Goal: Check status

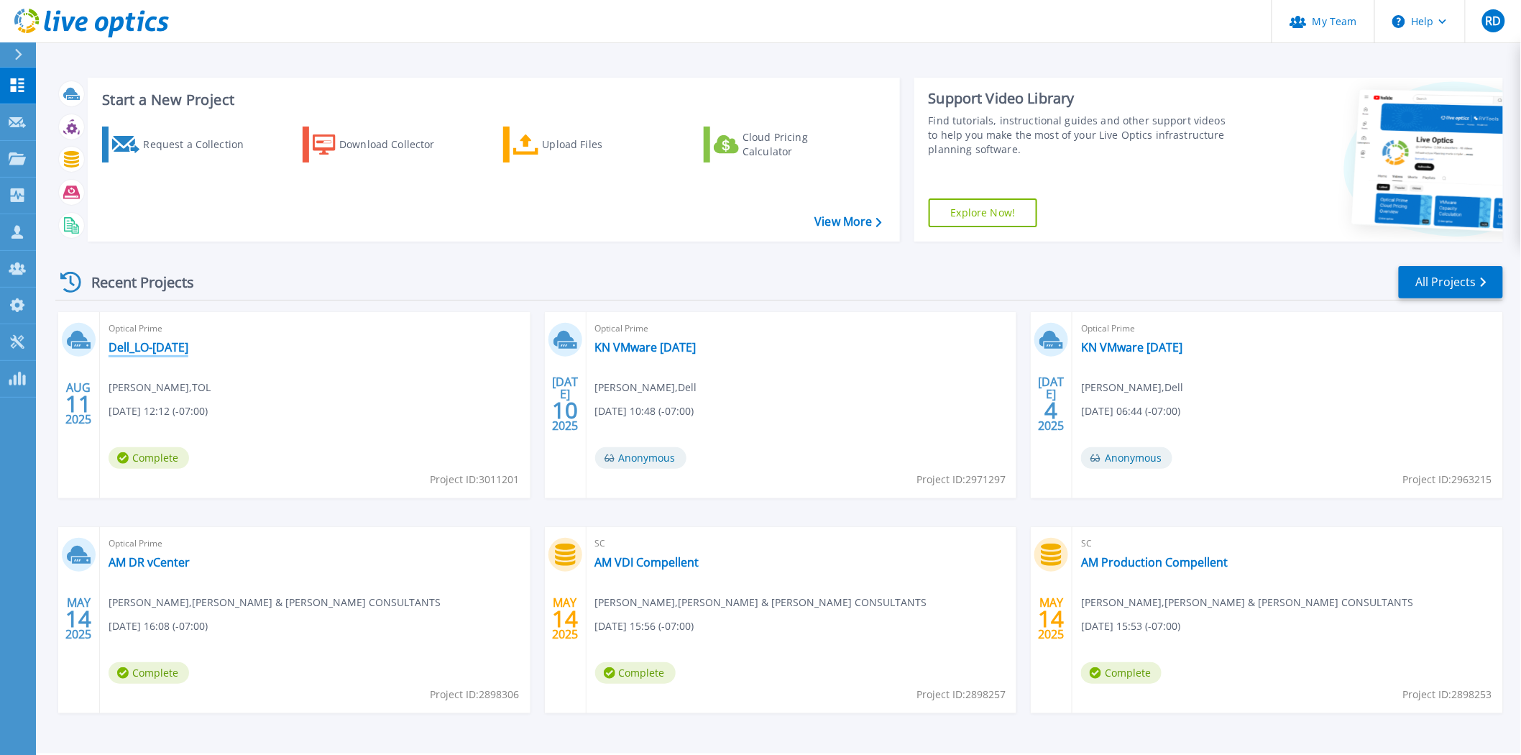
click at [153, 350] on link "Dell_LO-[DATE]" at bounding box center [149, 347] width 80 height 14
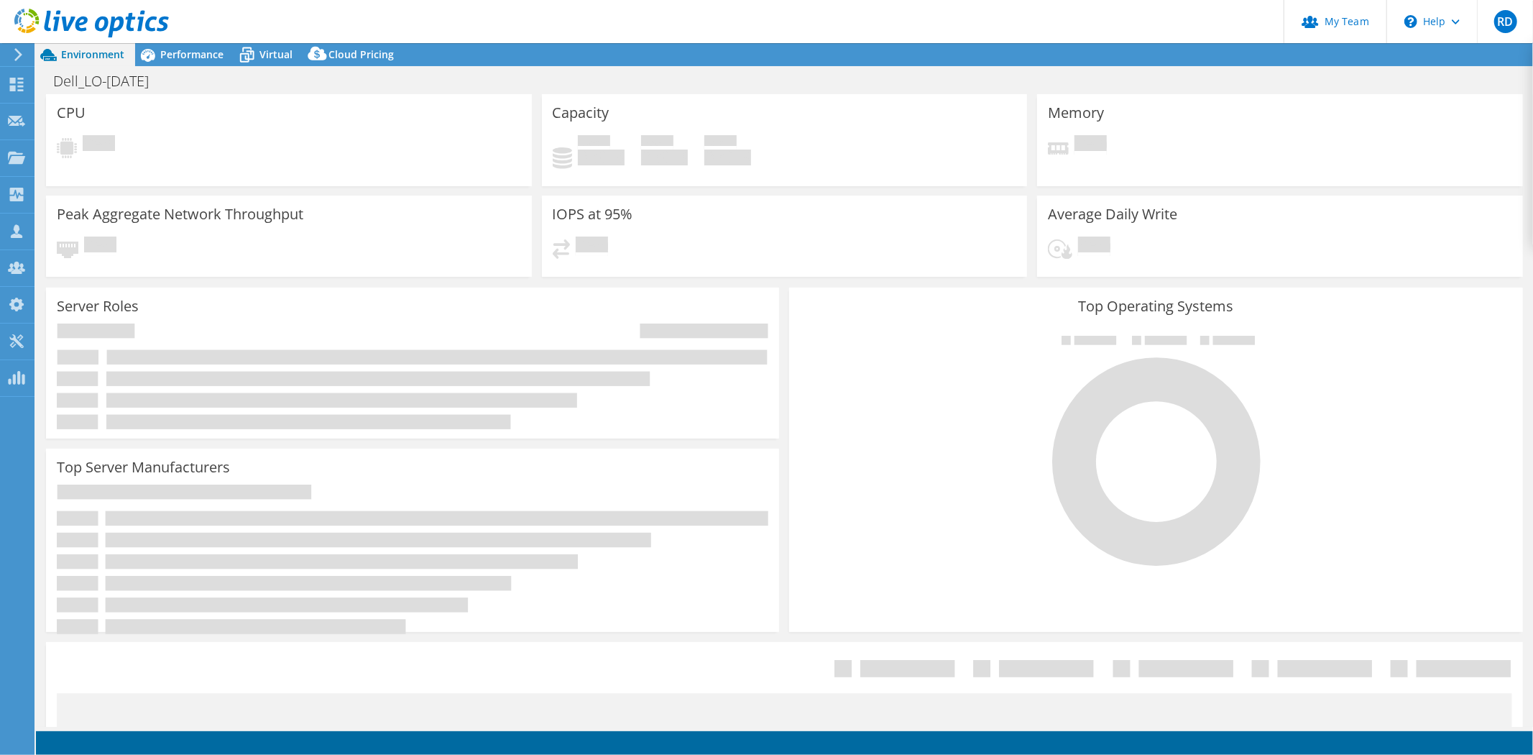
select select "USD"
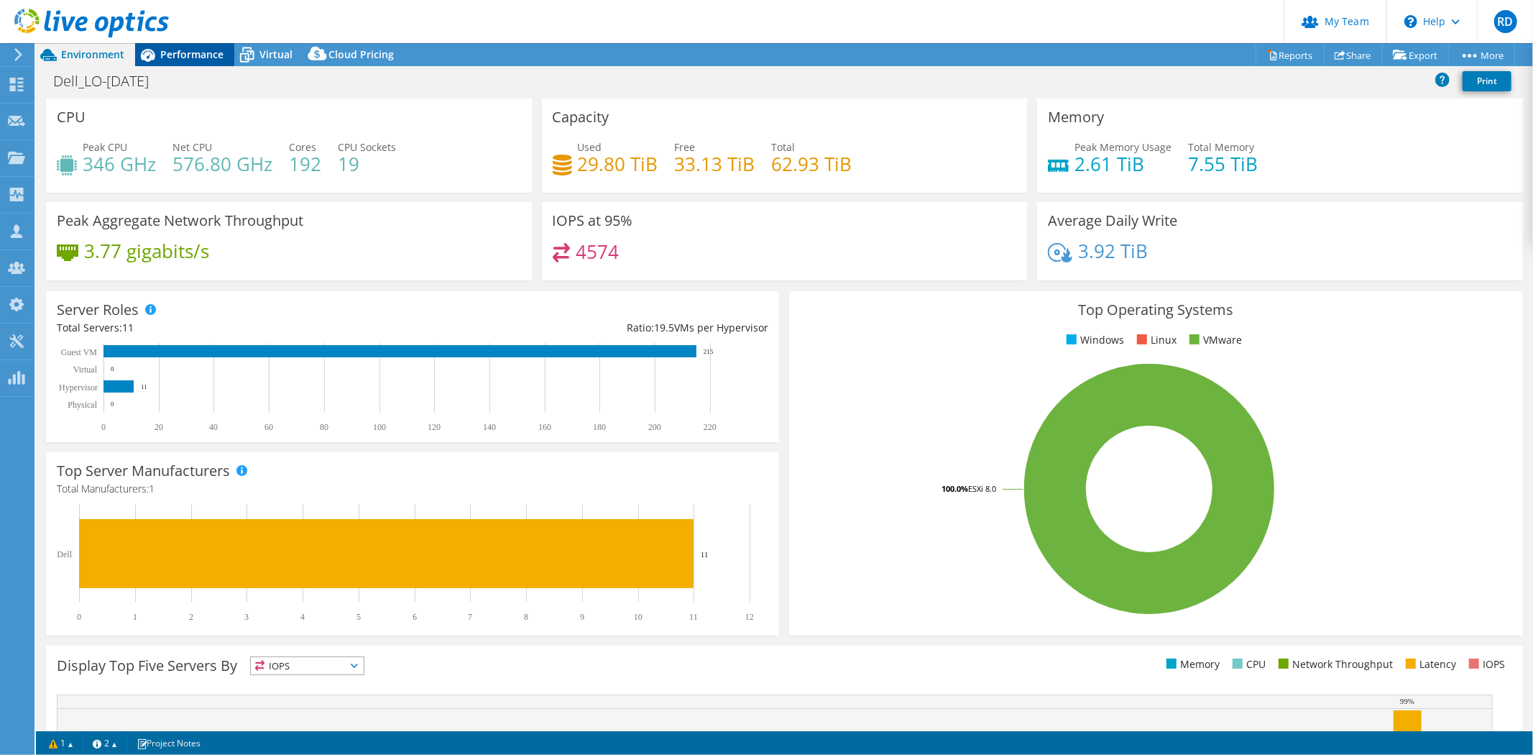
click at [211, 51] on span "Performance" at bounding box center [191, 54] width 63 height 14
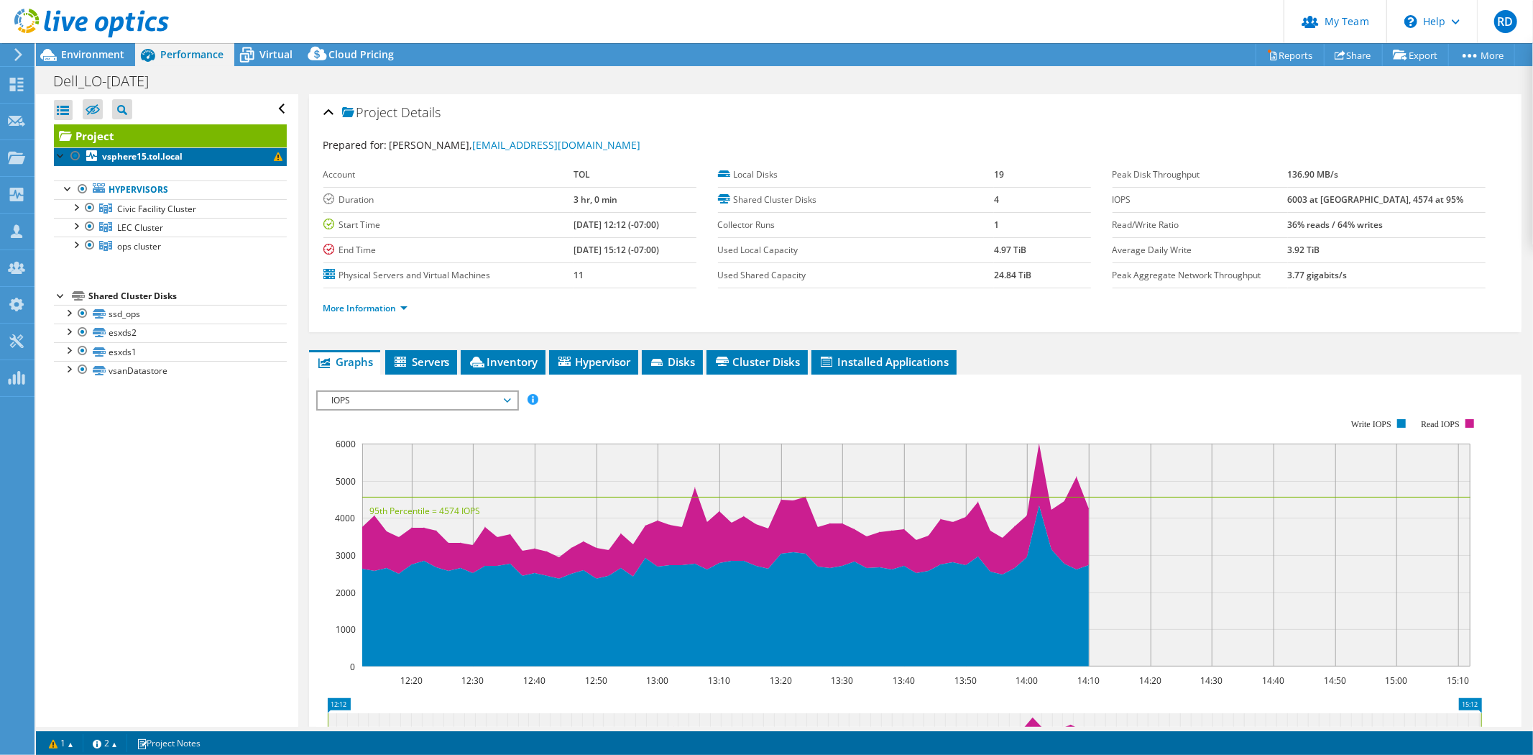
click at [274, 155] on span at bounding box center [278, 156] width 9 height 9
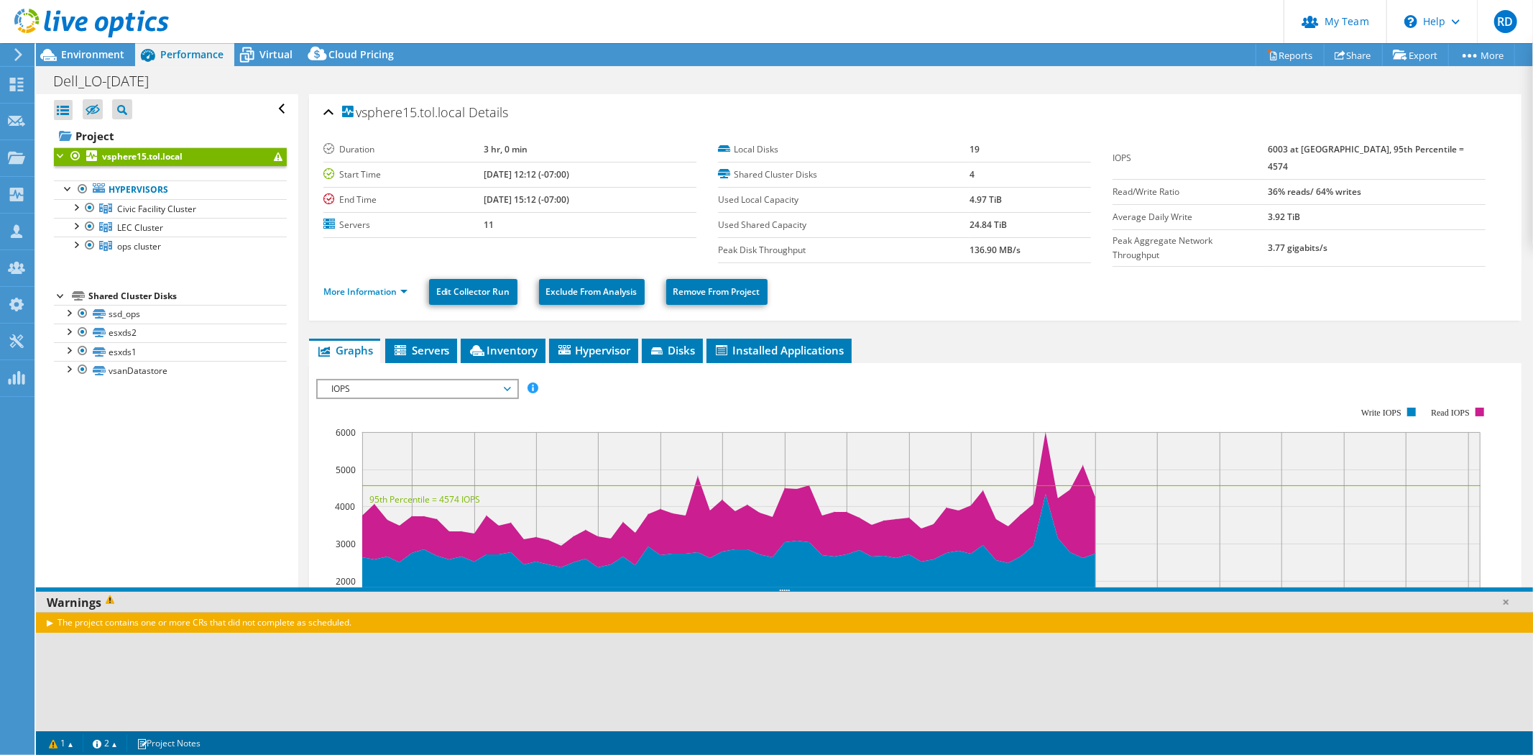
click at [47, 622] on div "The project contains one or more CRs that did not complete as scheduled." at bounding box center [784, 622] width 1497 height 21
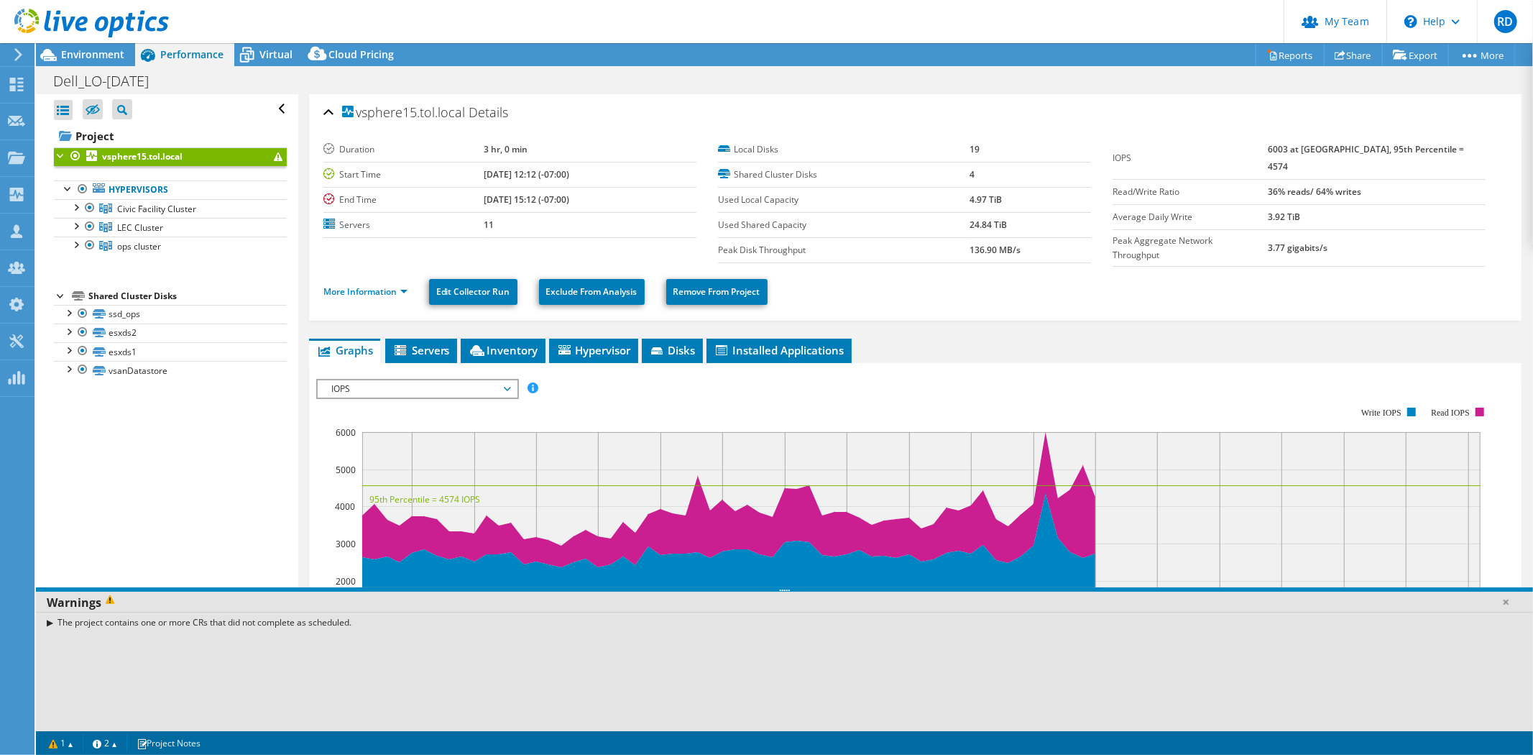
click at [51, 619] on div "The project contains one or more CRs that did not complete as scheduled." at bounding box center [784, 622] width 1497 height 21
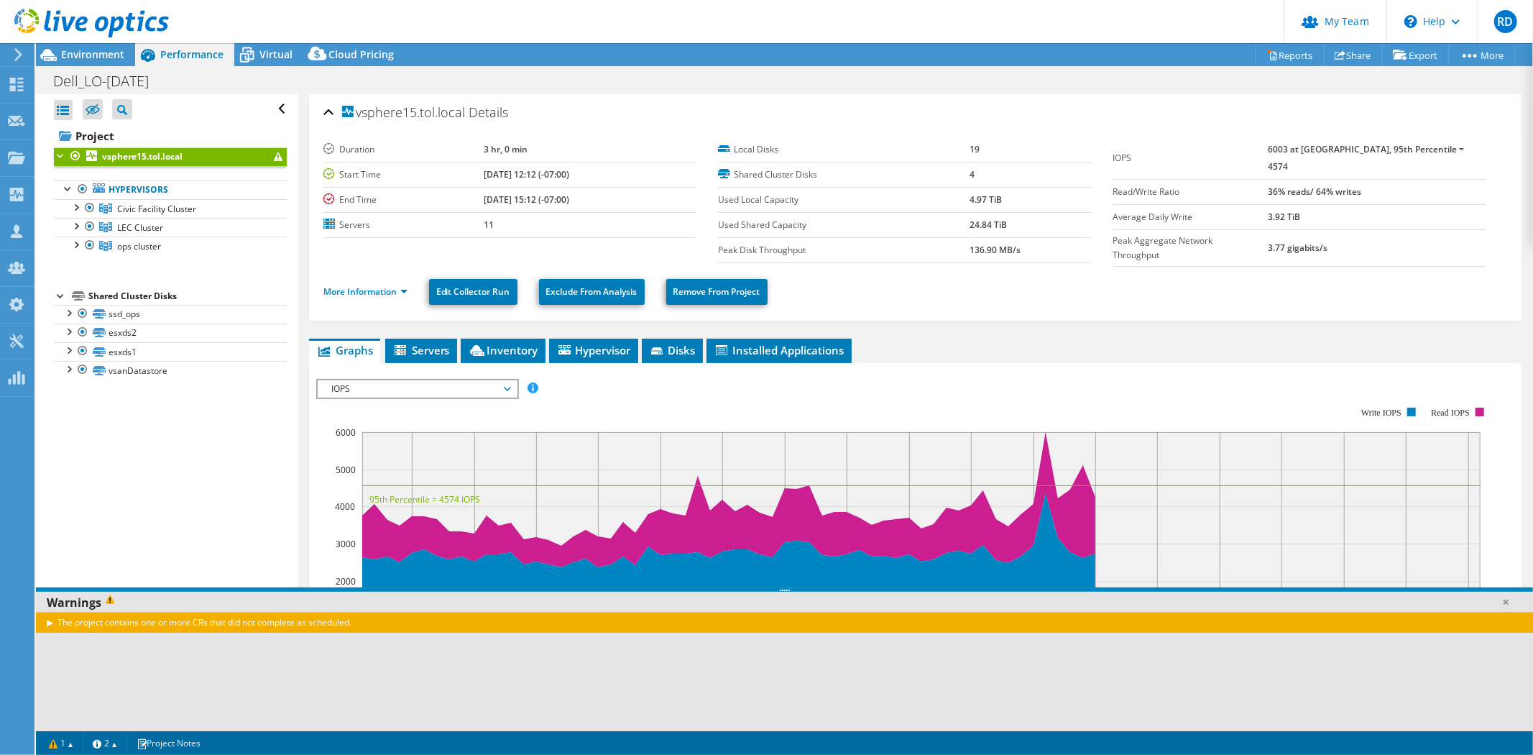
click at [50, 622] on div "The project contains one or more CRs that did not complete as scheduled." at bounding box center [784, 622] width 1497 height 21
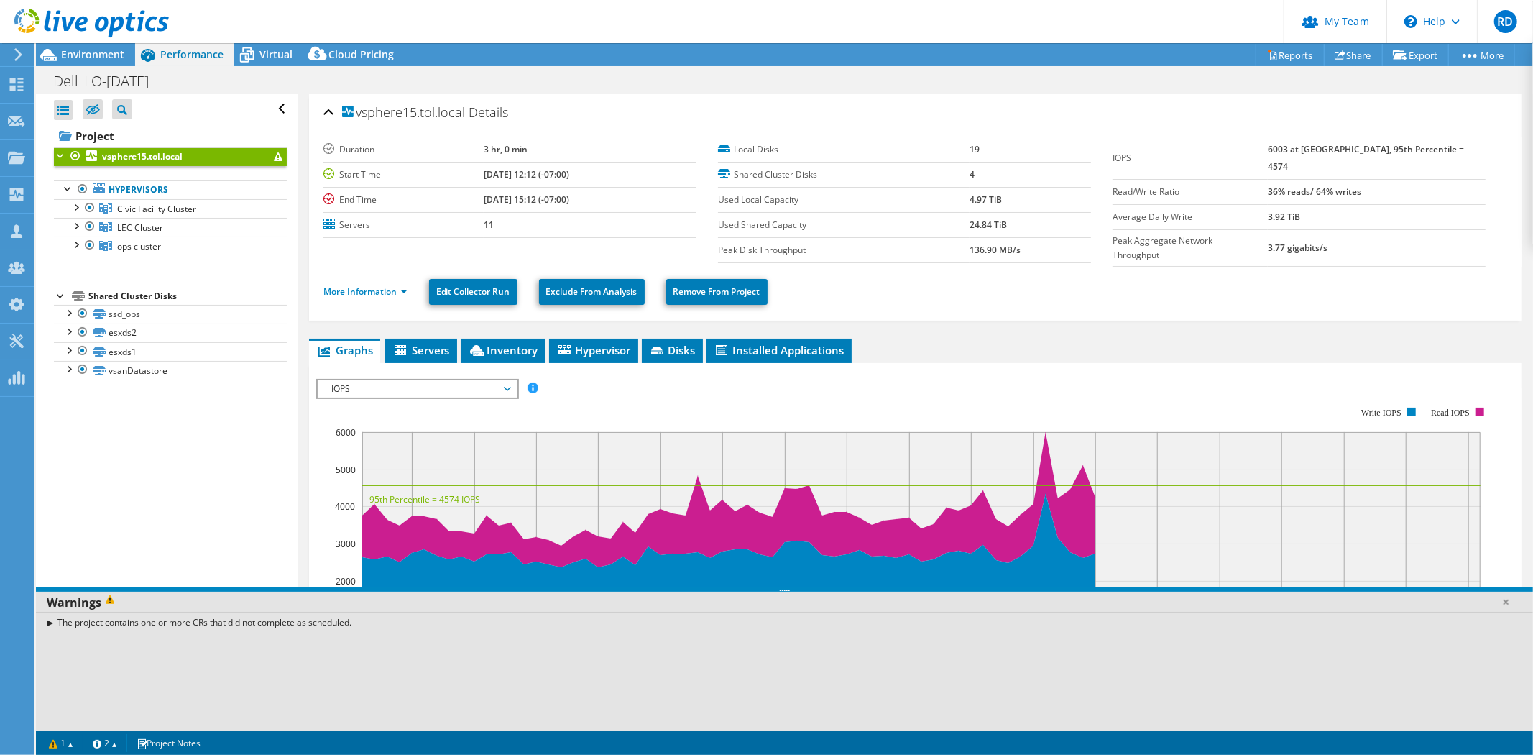
drag, startPoint x: 59, startPoint y: 621, endPoint x: 358, endPoint y: 622, distance: 299.0
click at [358, 622] on div "The project contains one or more CRs that did not complete as scheduled." at bounding box center [784, 622] width 1497 height 21
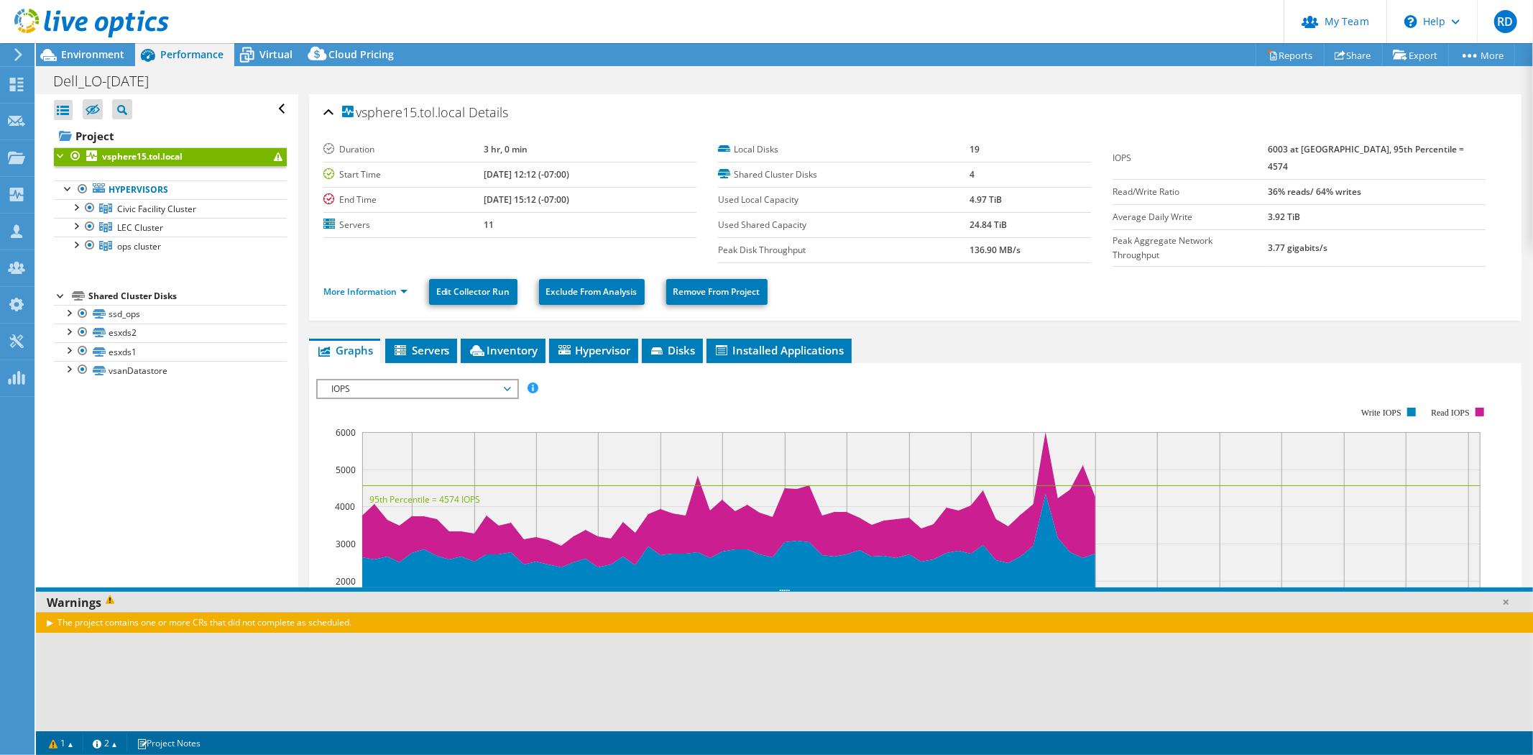
copy div "The project contains one or more CRs that did not complete as scheduled."
click at [101, 57] on span "Environment" at bounding box center [92, 54] width 63 height 14
